Goal: Transaction & Acquisition: Download file/media

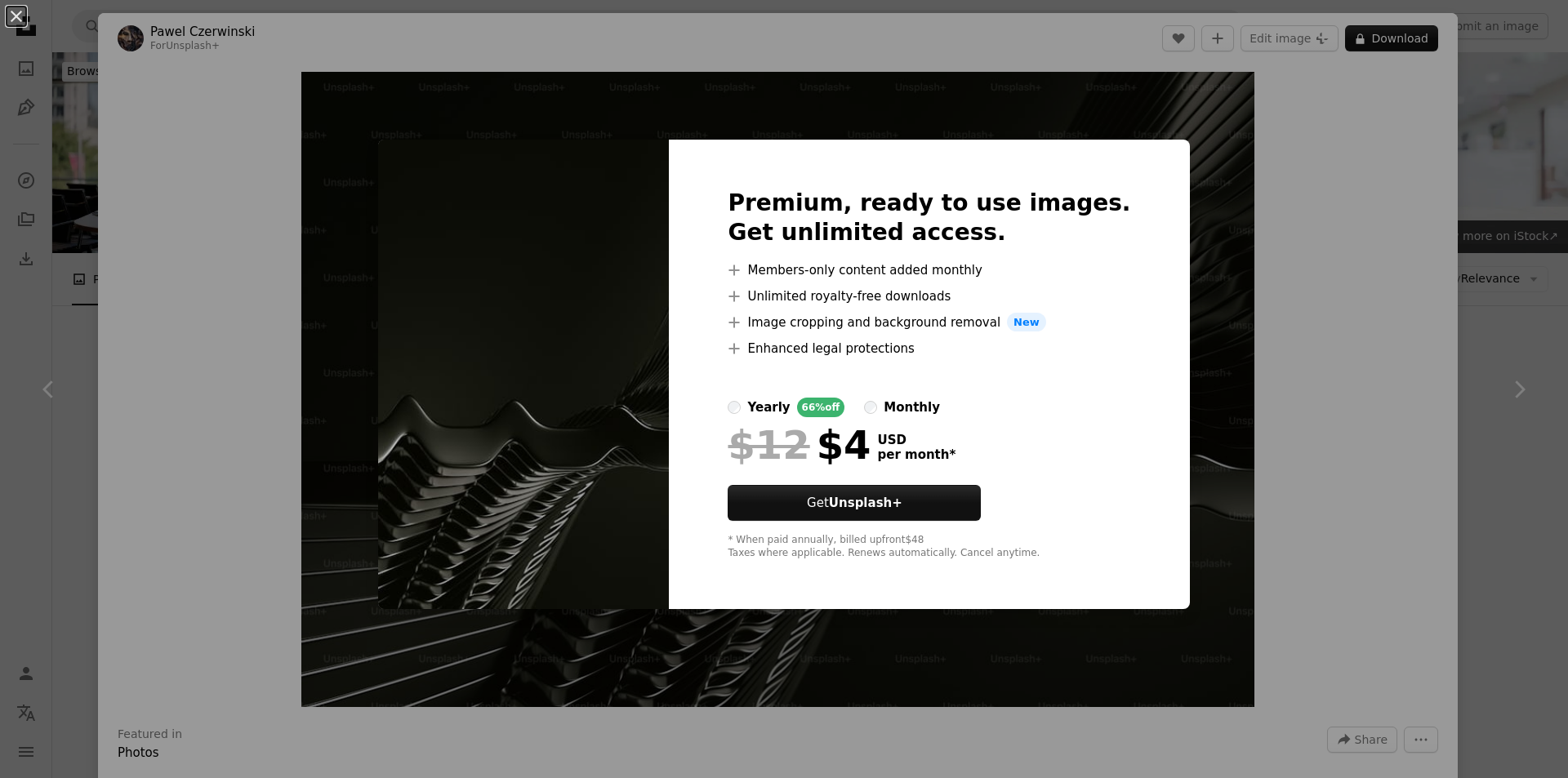
scroll to position [735, 0]
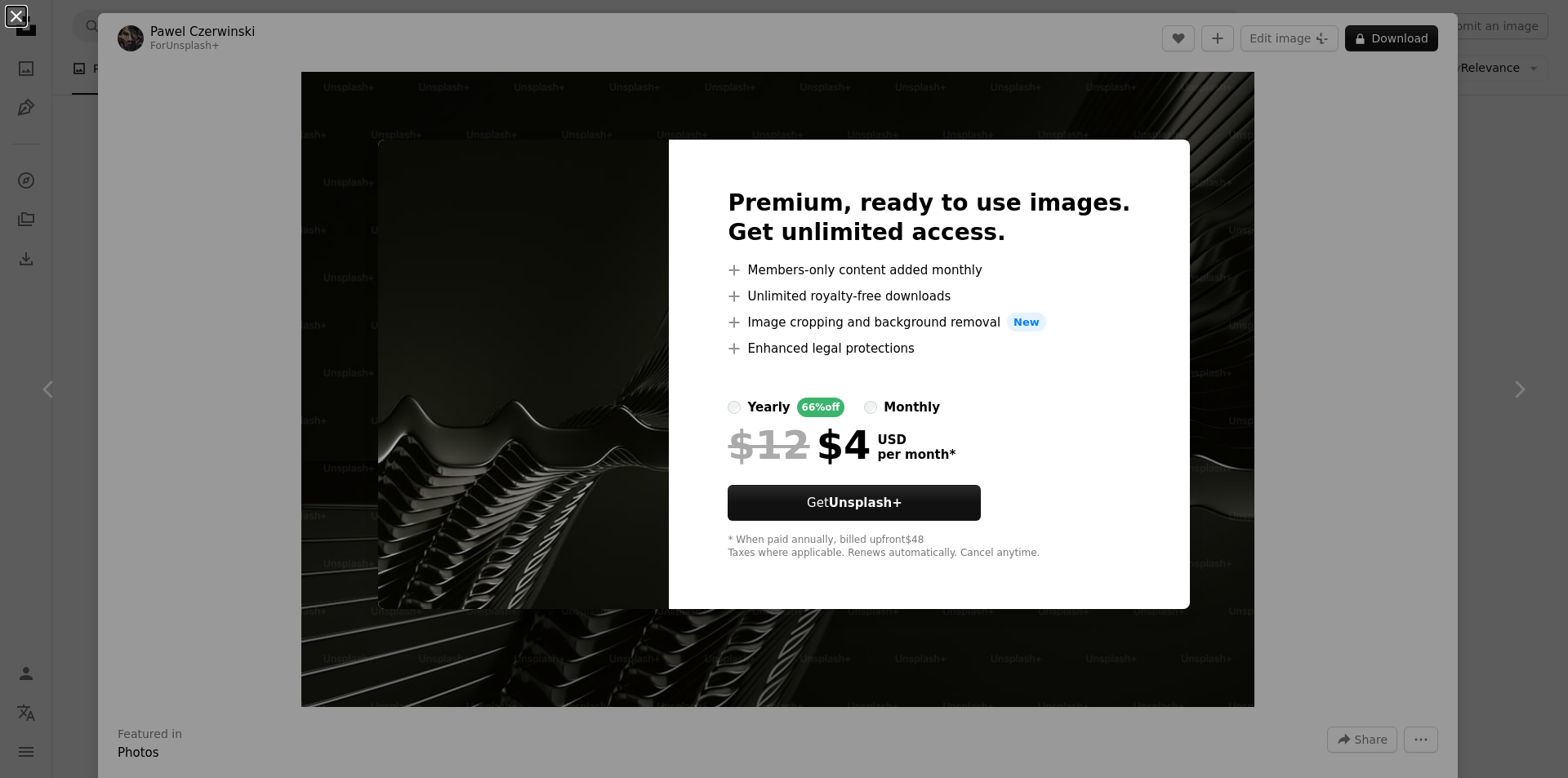
click at [10, 9] on button "An X shape" at bounding box center [17, 17] width 20 height 20
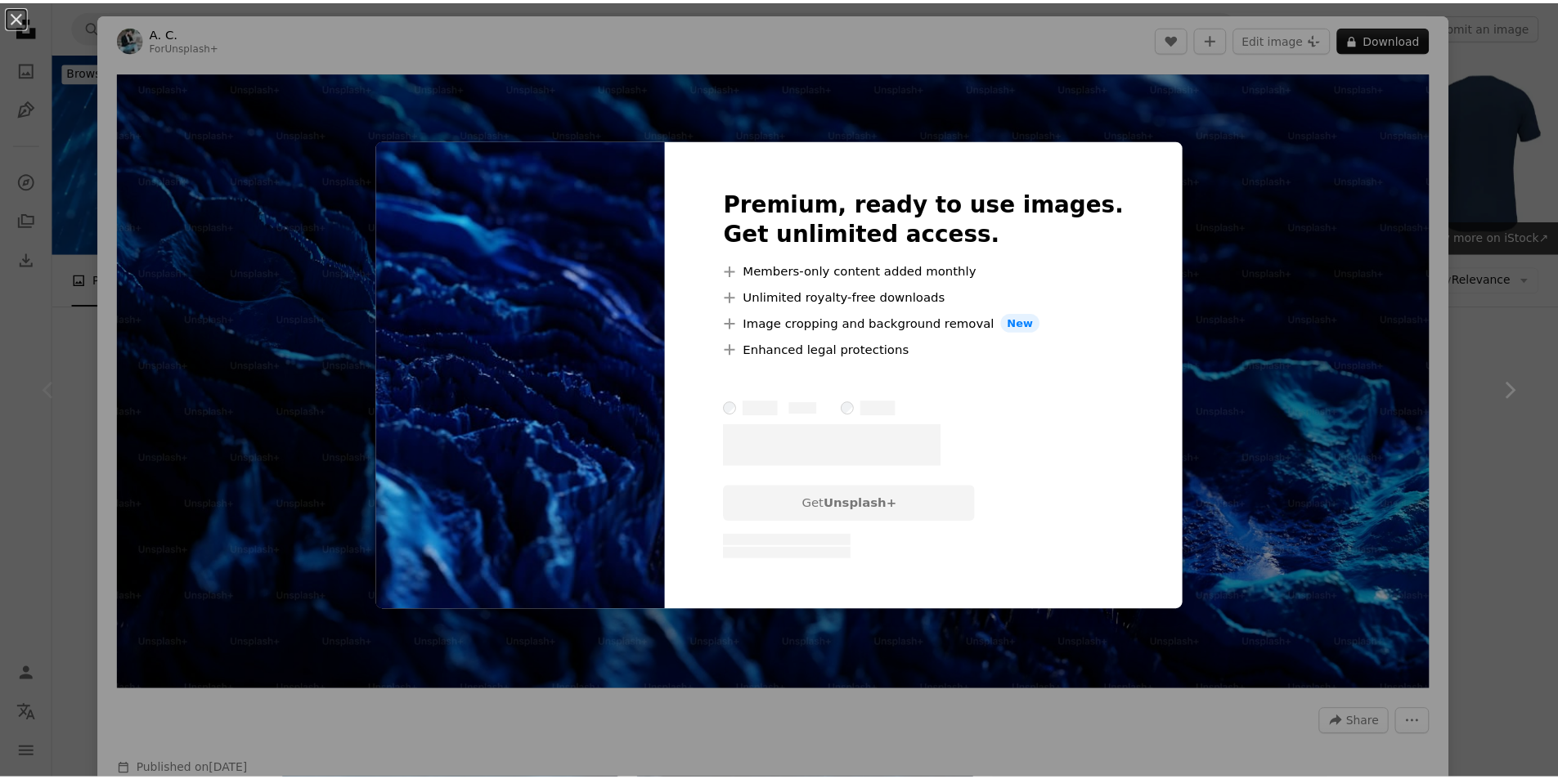
scroll to position [82, 0]
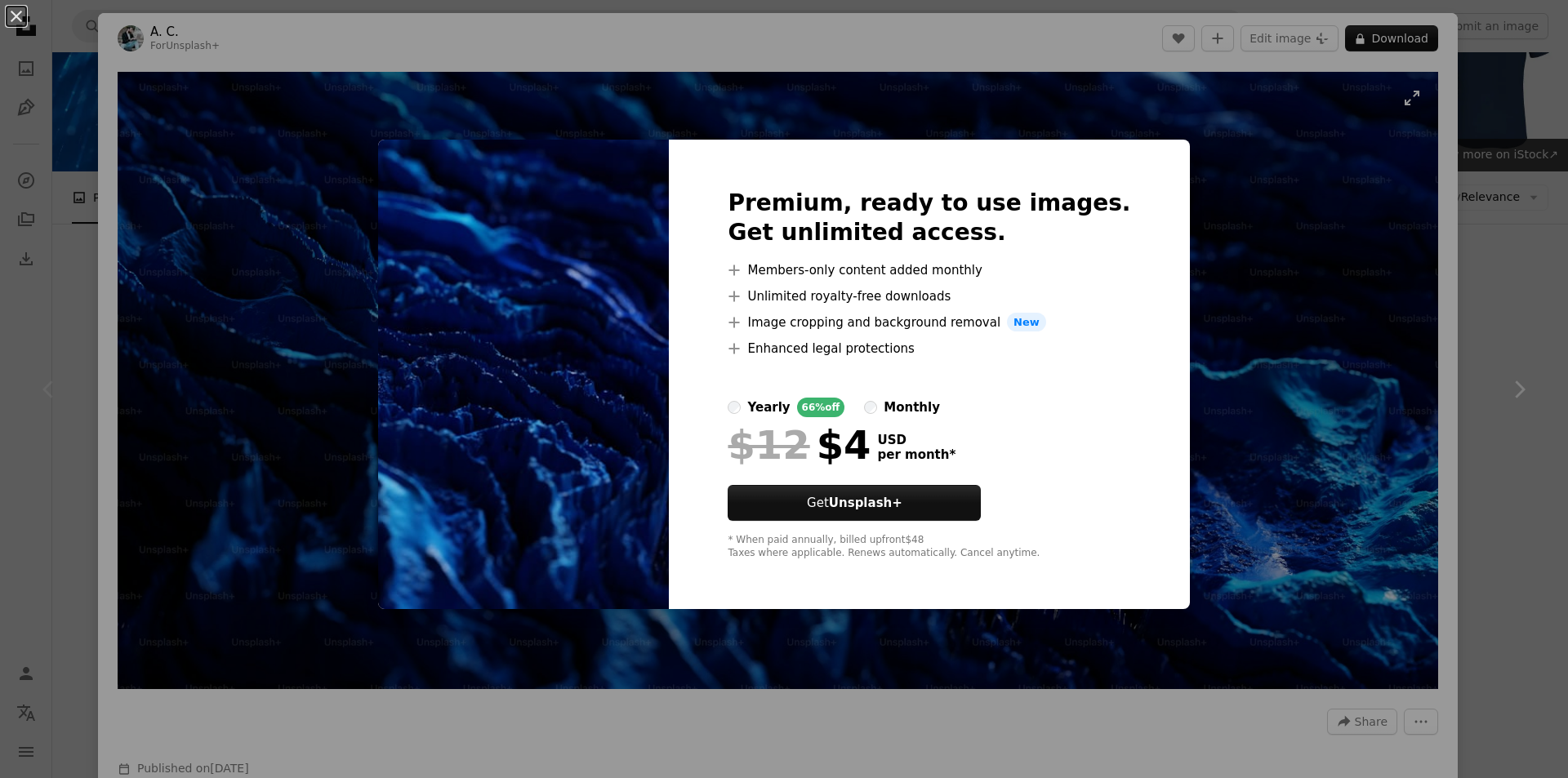
click at [1266, 240] on div "An X shape Premium, ready to use images. Get unlimited access. A plus sign Memb…" at bounding box center [784, 389] width 1568 height 778
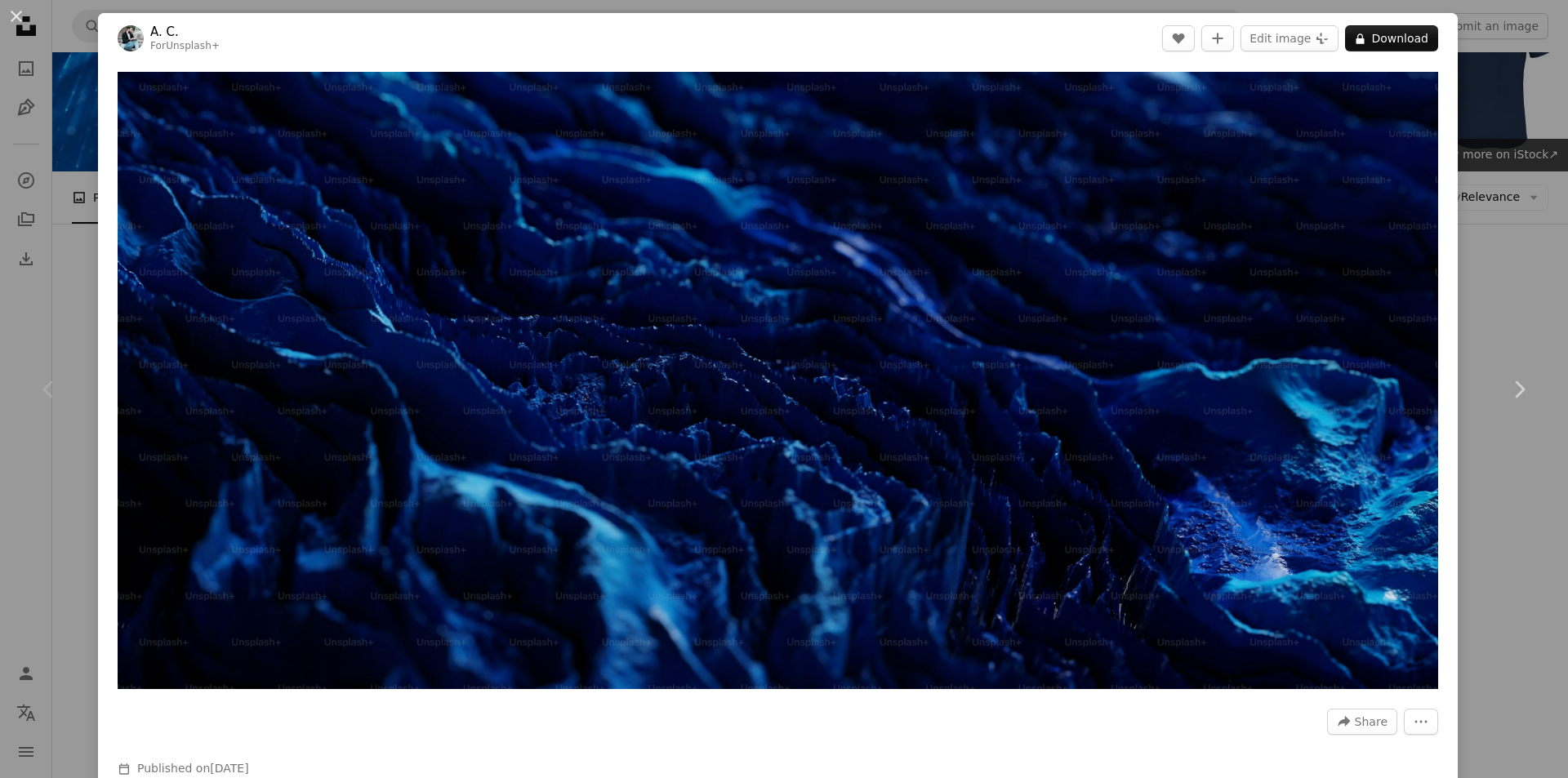
click at [24, 26] on button "An X shape" at bounding box center [17, 17] width 20 height 20
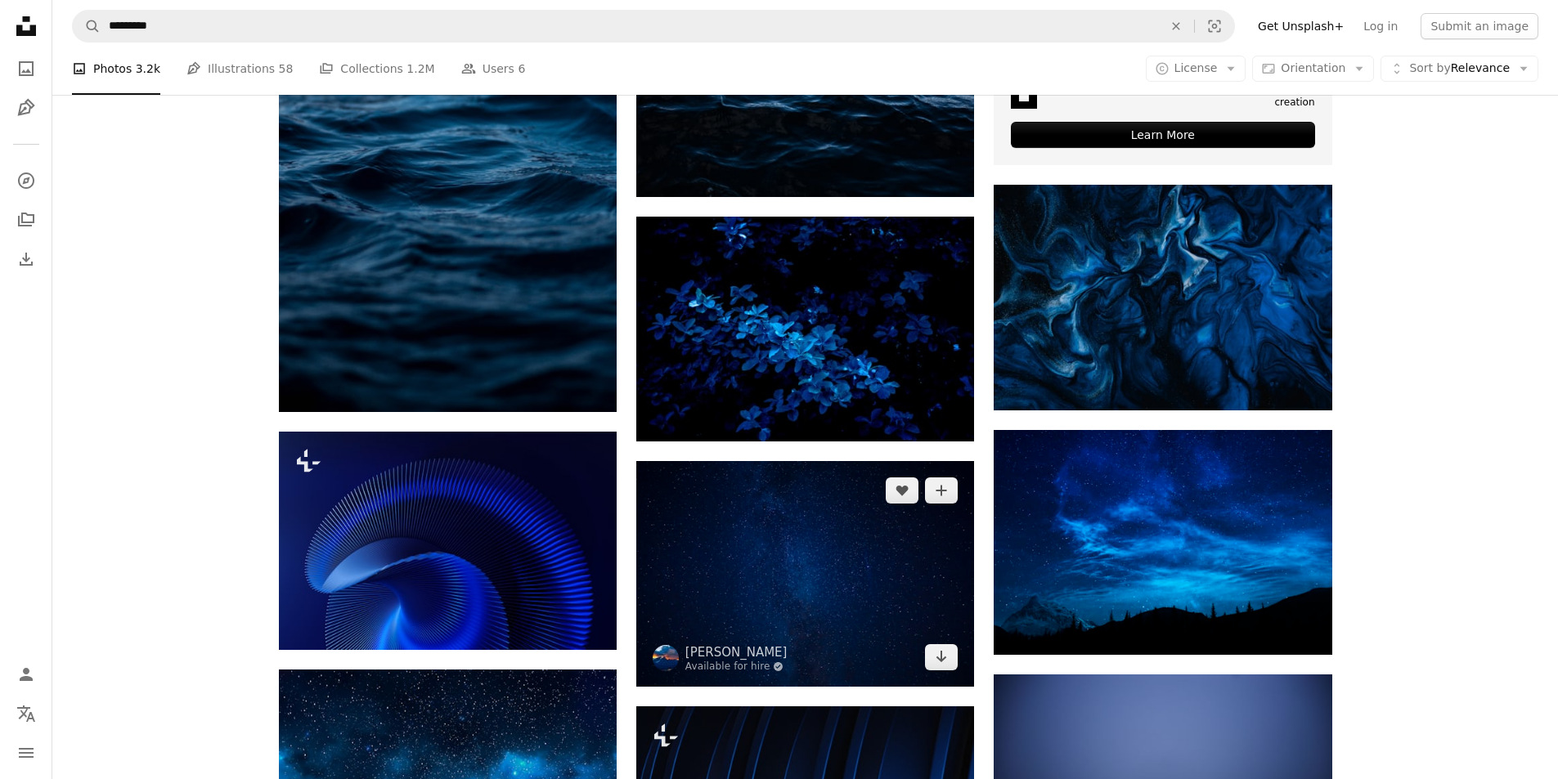
scroll to position [736, 0]
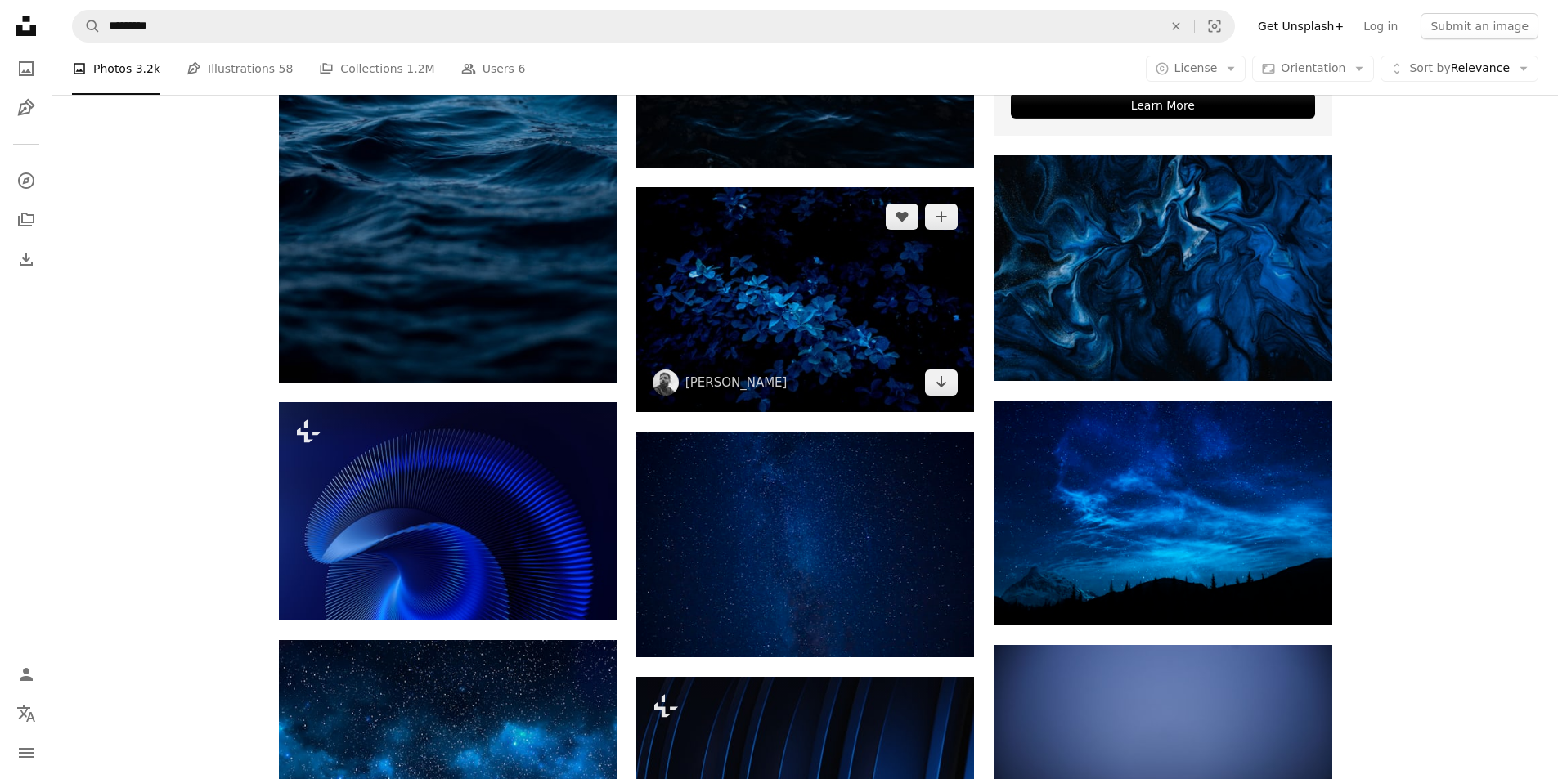
click at [800, 286] on img at bounding box center [805, 299] width 338 height 225
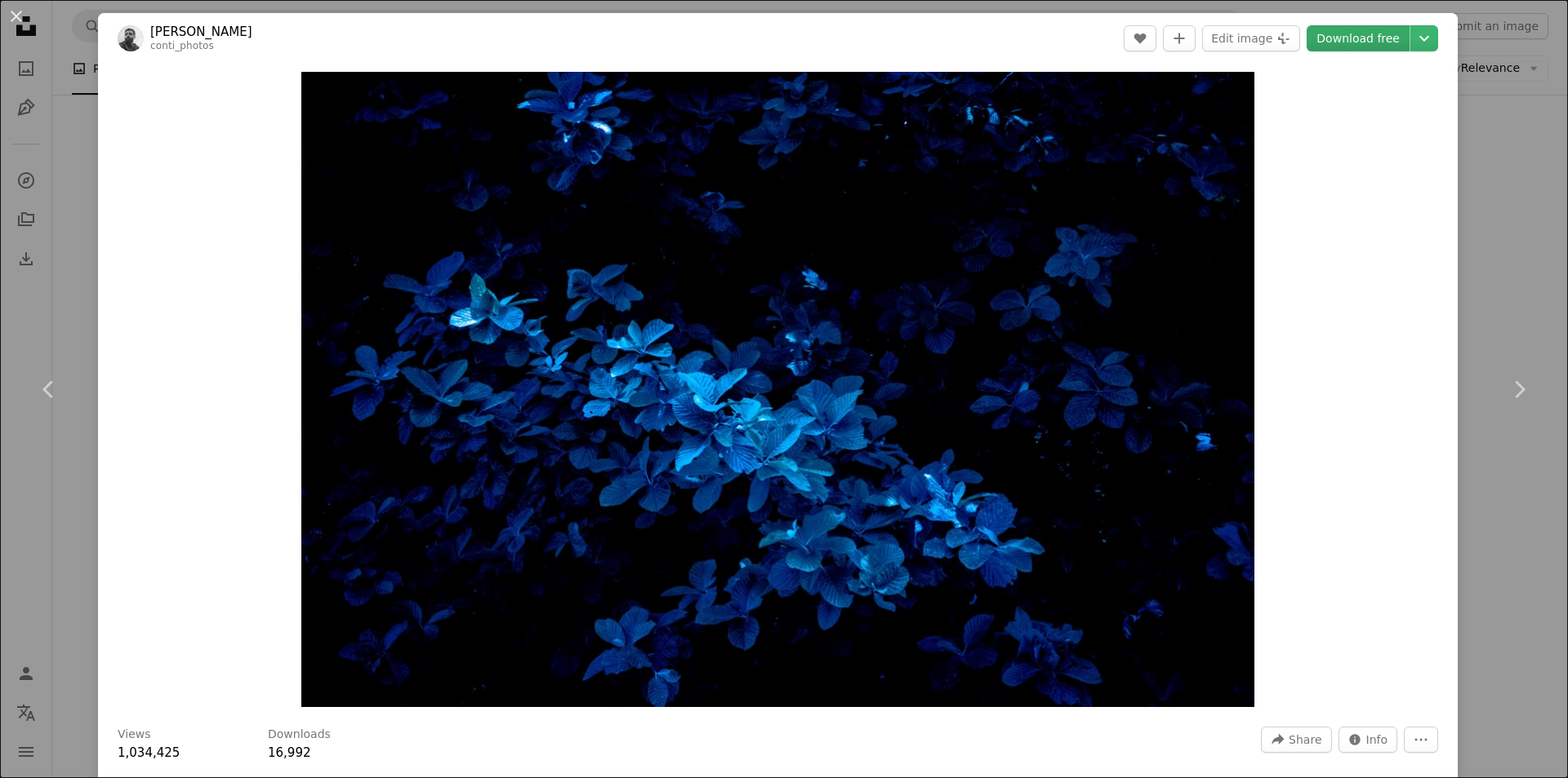
click at [1367, 35] on link "Download free" at bounding box center [1358, 38] width 103 height 26
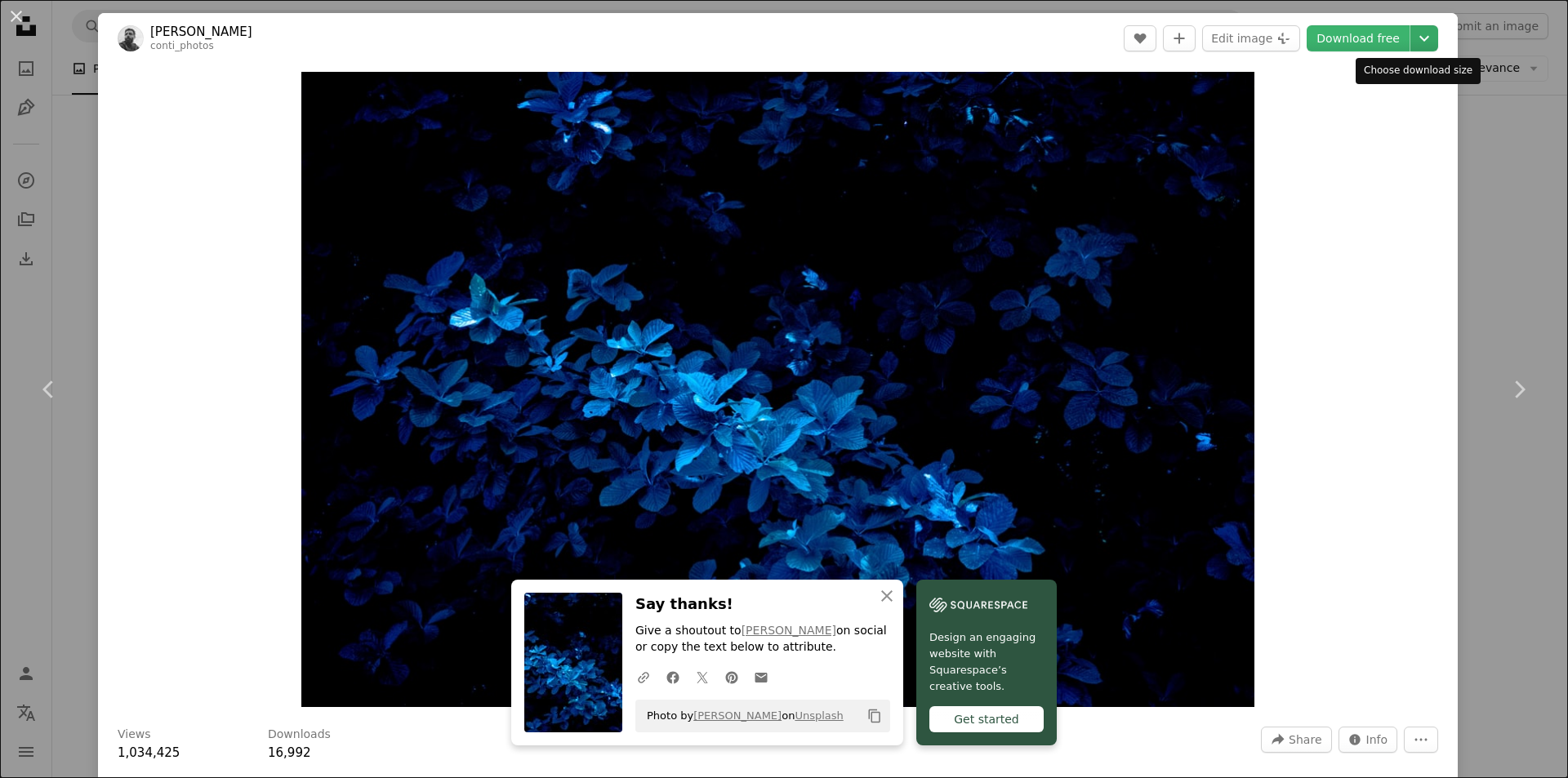
click at [1411, 43] on icon "Chevron down" at bounding box center [1424, 39] width 26 height 20
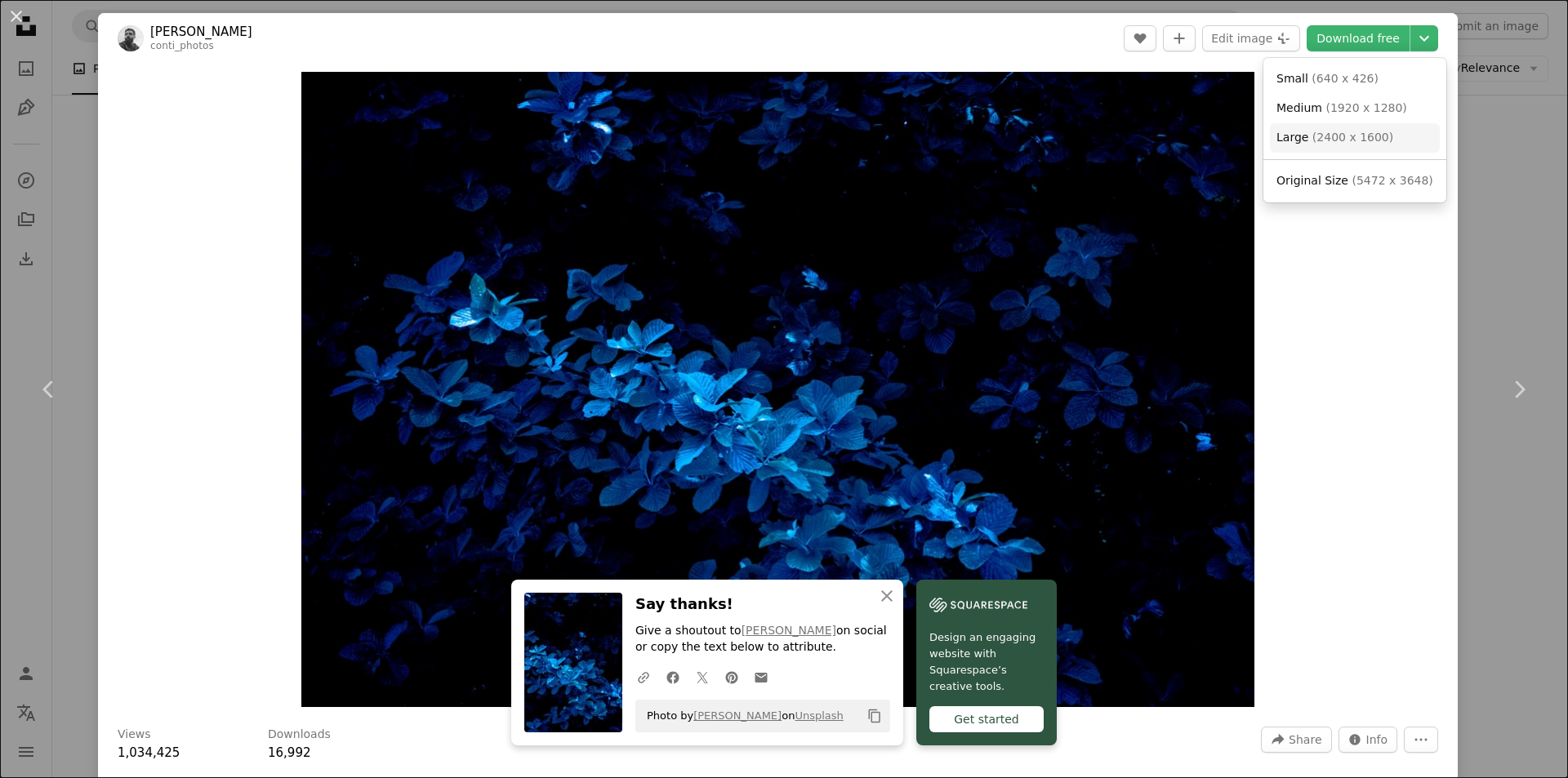
click at [1327, 131] on span "( 2400 x 1600 )" at bounding box center [1352, 137] width 81 height 13
click at [1499, 63] on div "An X shape Chevron left Chevron right An X shape Close Say thanks! Give a shout…" at bounding box center [784, 389] width 1568 height 778
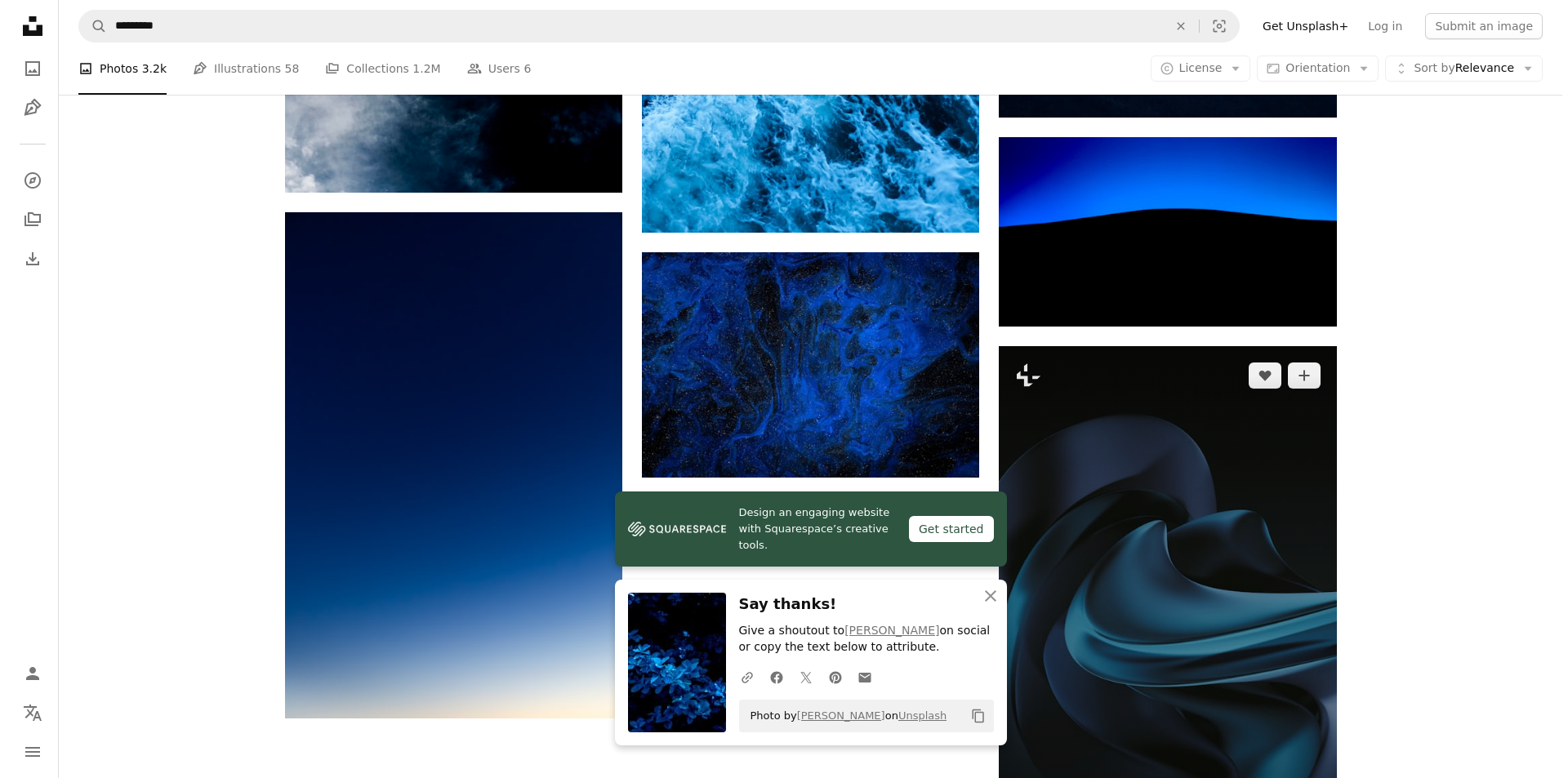
scroll to position [1960, 0]
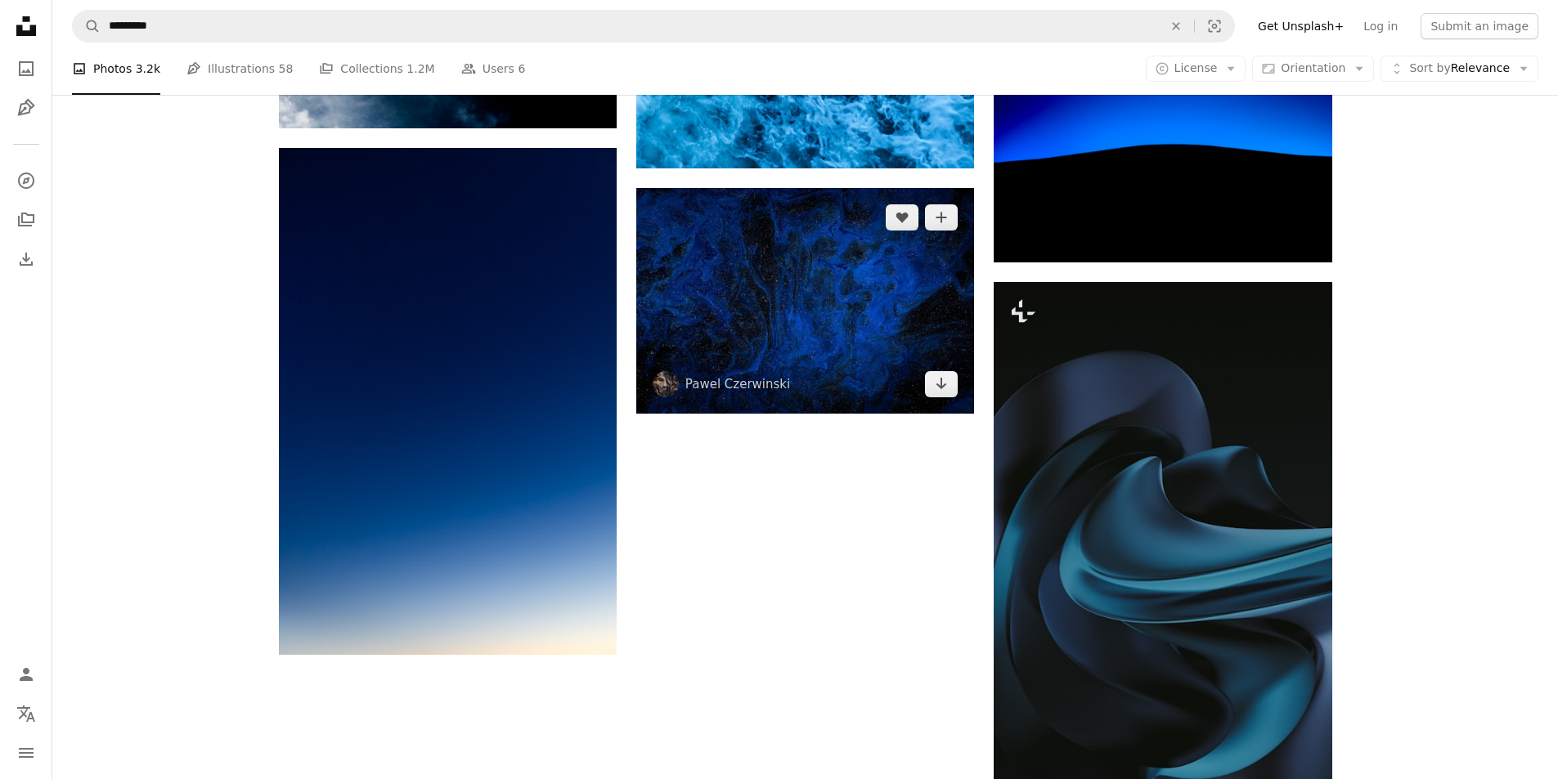
click at [889, 303] on img at bounding box center [805, 300] width 338 height 225
